Goal: Navigation & Orientation: Find specific page/section

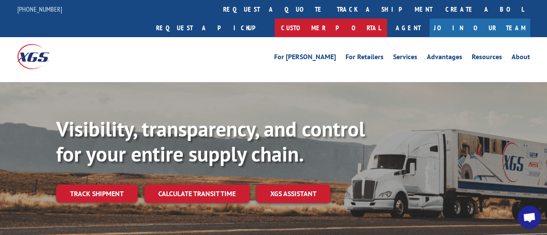
click at [387, 19] on link "Customer Portal" at bounding box center [331, 28] width 112 height 19
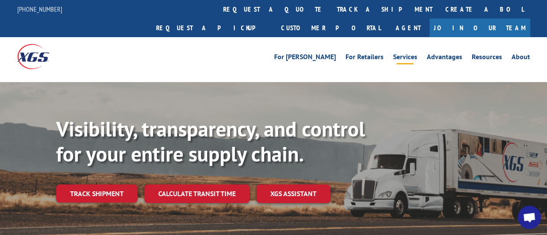
click at [399, 54] on link "Services" at bounding box center [405, 59] width 24 height 10
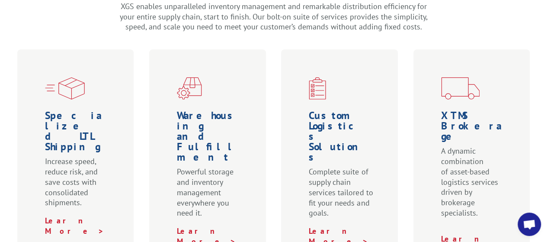
scroll to position [321, 0]
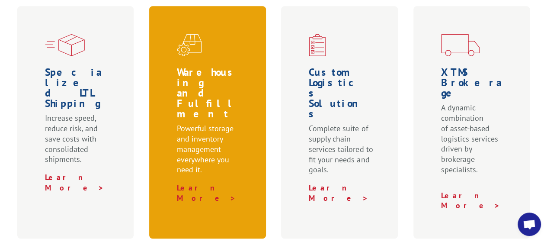
click at [197, 67] on h1 "Warehousing and Fulfillment" at bounding box center [209, 95] width 65 height 56
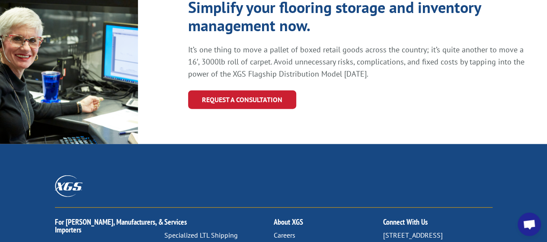
scroll to position [1037, 0]
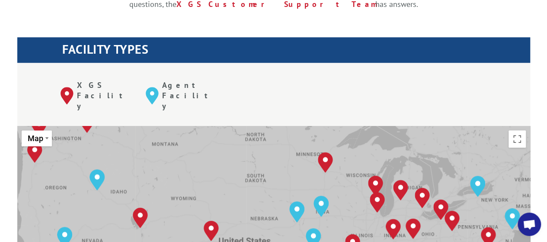
scroll to position [389, 0]
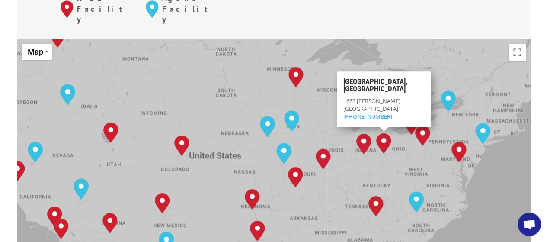
click at [451, 39] on div "To navigate, press the arrow keys. [GEOGRAPHIC_DATA], [GEOGRAPHIC_DATA] [GEOGRA…" at bounding box center [273, 181] width 513 height 284
